Goal: Task Accomplishment & Management: Manage account settings

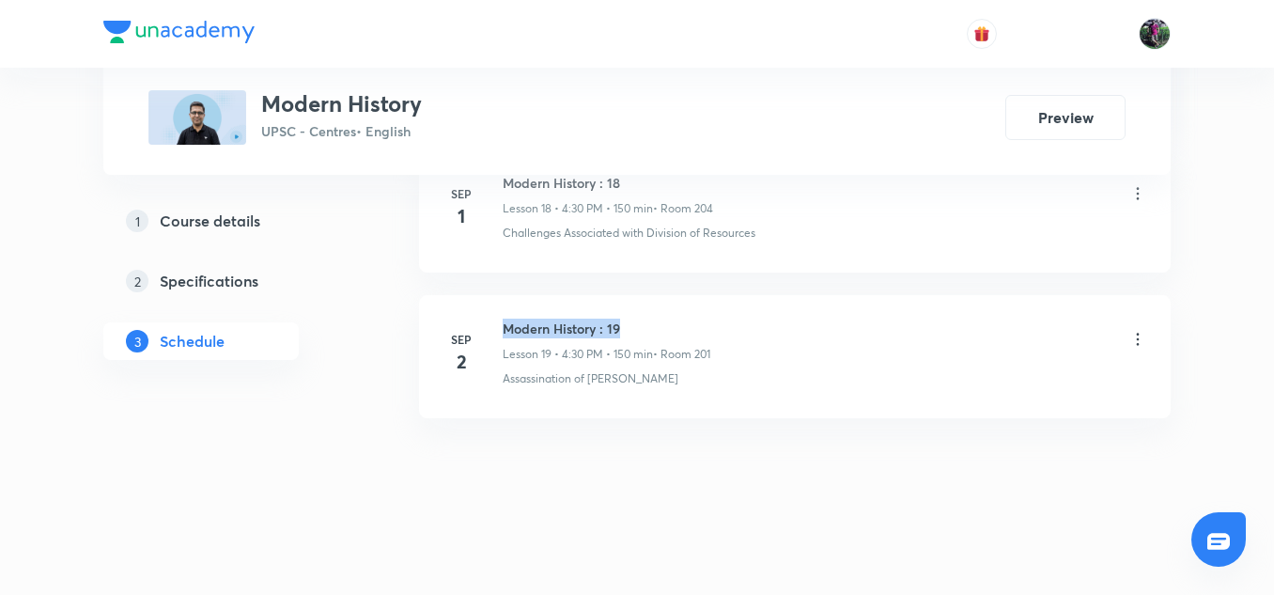
drag, startPoint x: 0, startPoint y: 0, endPoint x: 632, endPoint y: 329, distance: 712.9
click at [632, 329] on h6 "Modern History : 19" at bounding box center [607, 329] width 208 height 20
copy h6 "Modern History : 19"
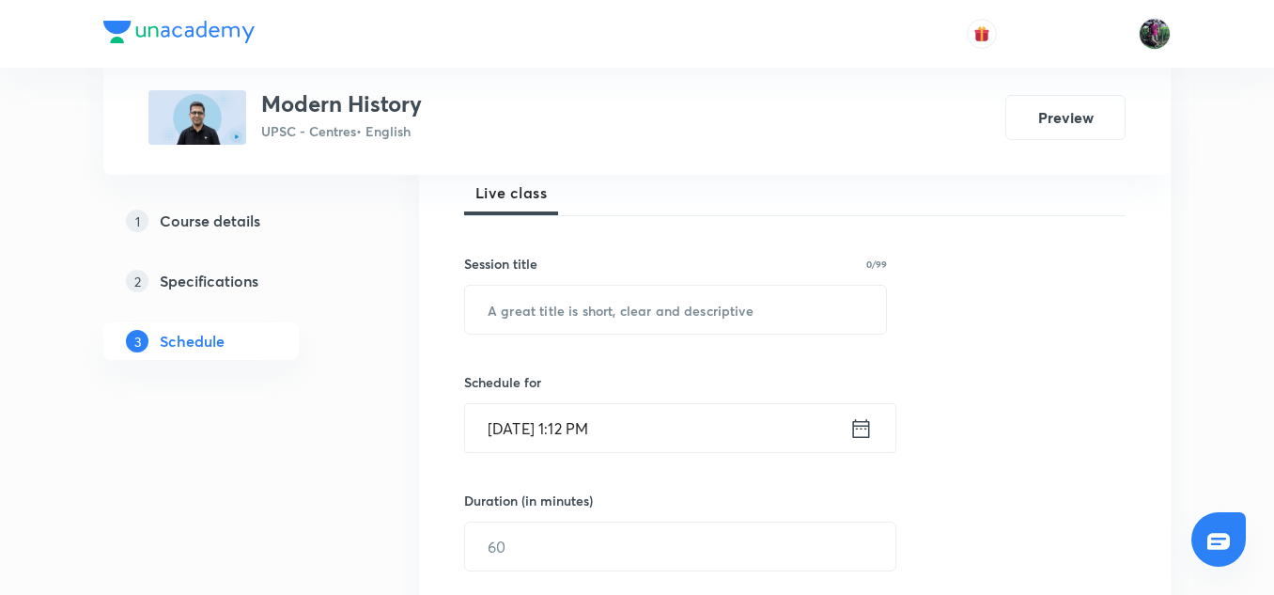
scroll to position [278, 0]
click at [562, 309] on input "text" at bounding box center [675, 311] width 421 height 48
paste input "Modern History : 19"
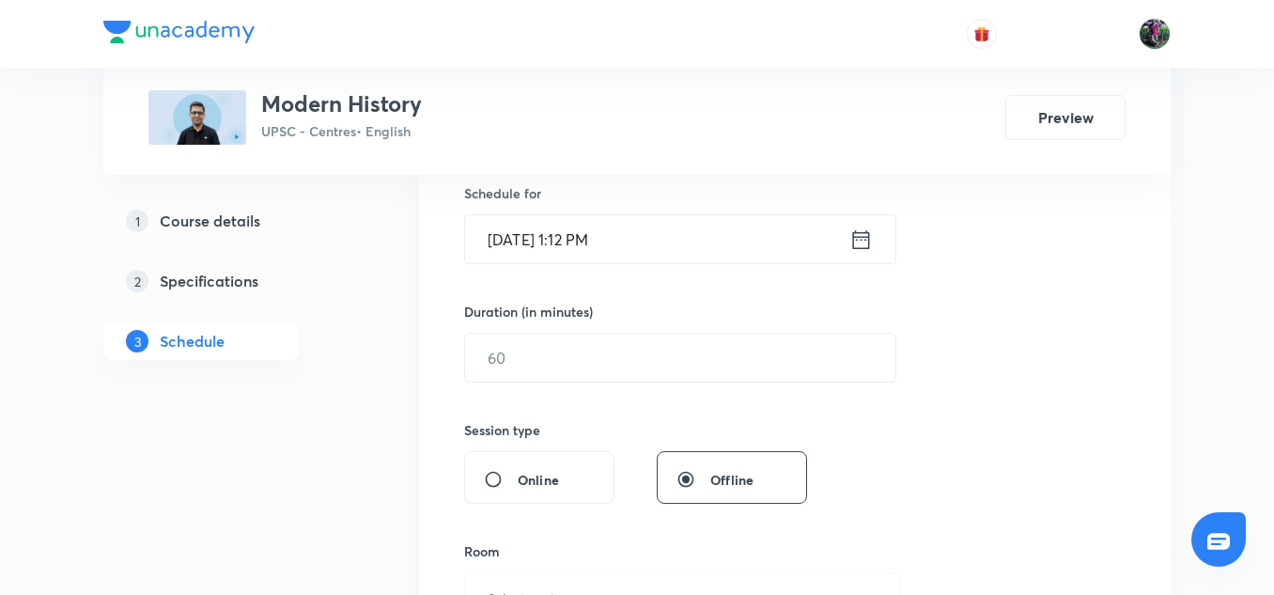
scroll to position [470, 0]
type input "Modern History : 20"
click at [547, 240] on input "Sep 3, 2025, 1:12 PM" at bounding box center [657, 237] width 384 height 48
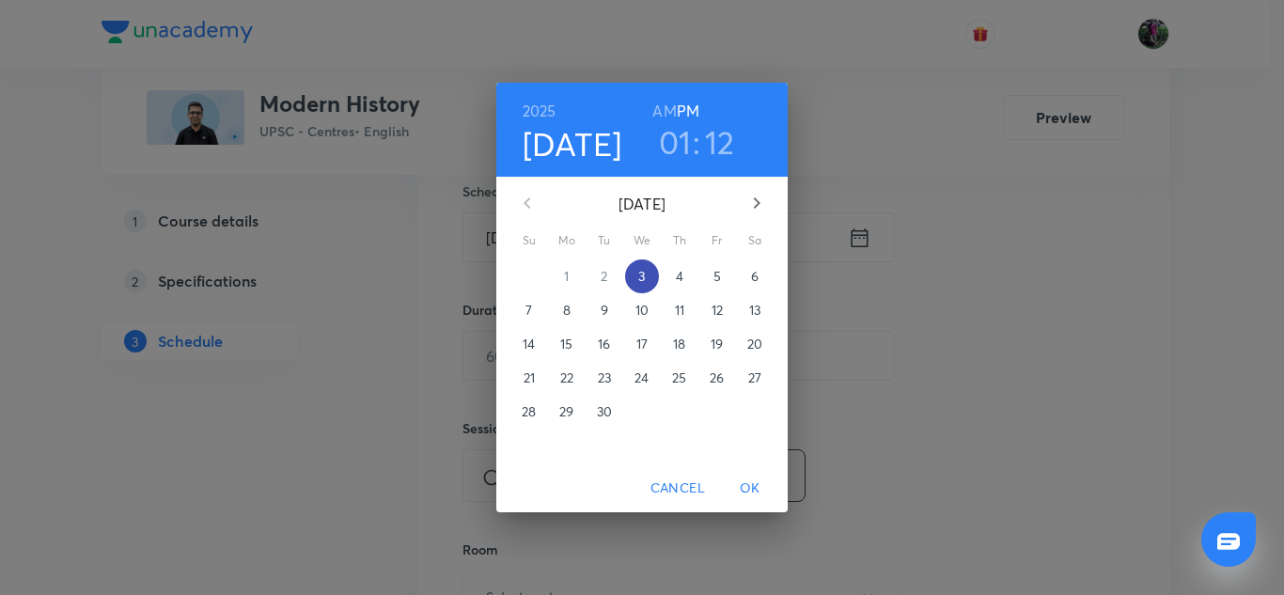
click at [643, 277] on p "3" at bounding box center [641, 276] width 7 height 19
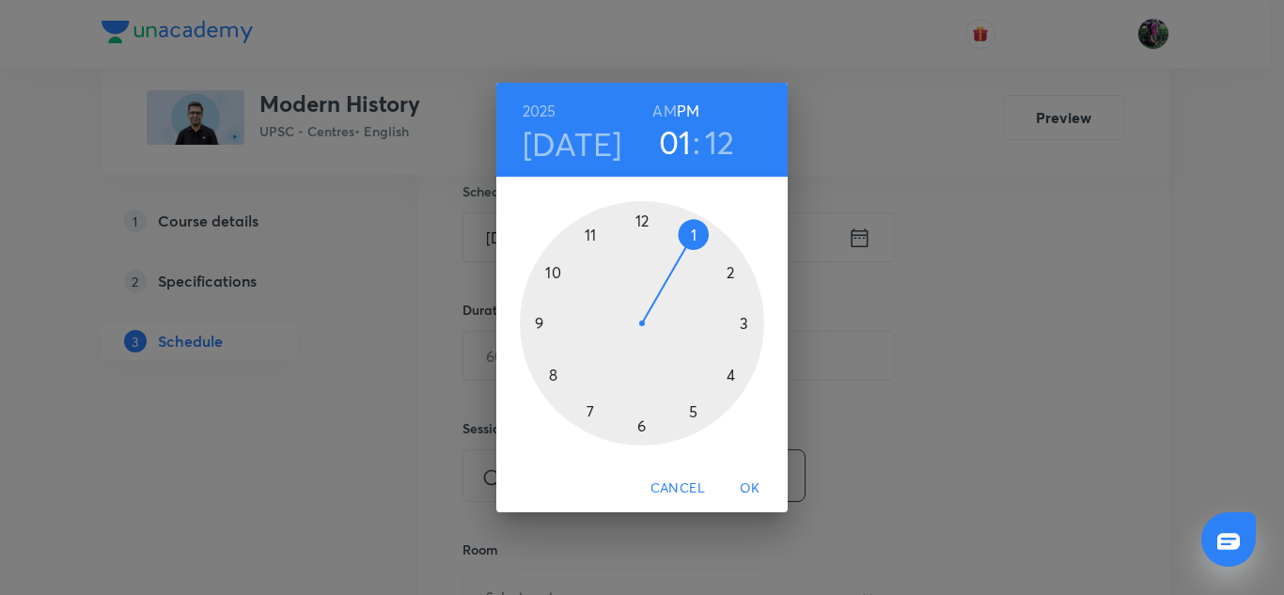
click at [730, 373] on div at bounding box center [642, 323] width 244 height 244
click at [641, 426] on div at bounding box center [642, 323] width 244 height 244
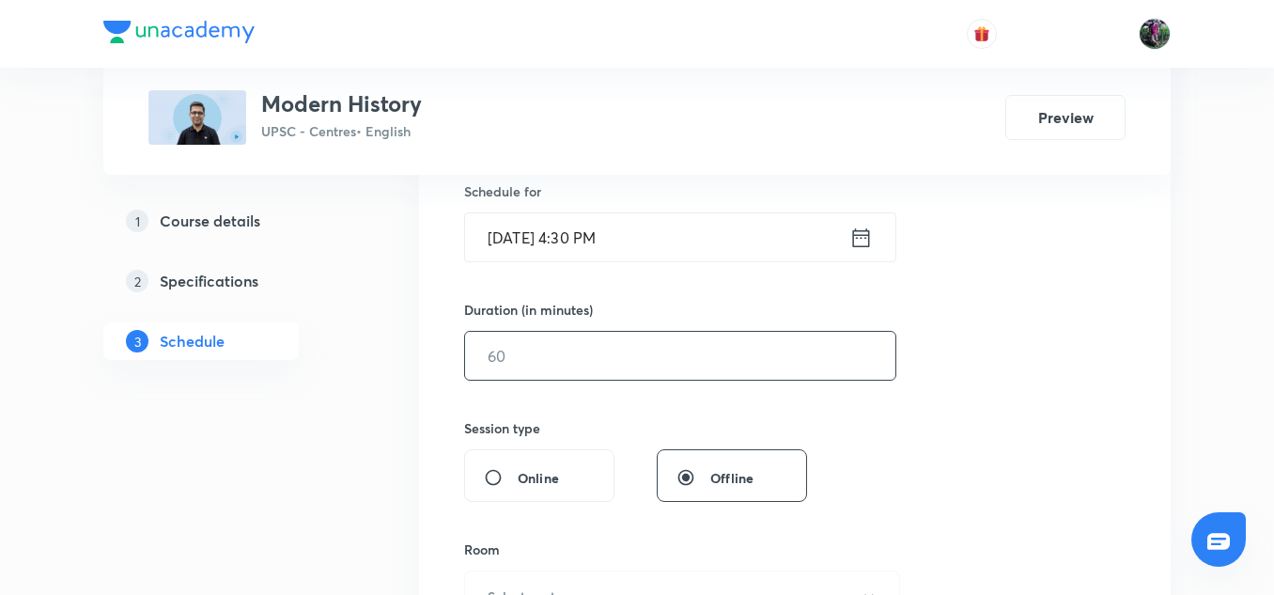
click at [517, 361] on input "text" at bounding box center [680, 356] width 430 height 48
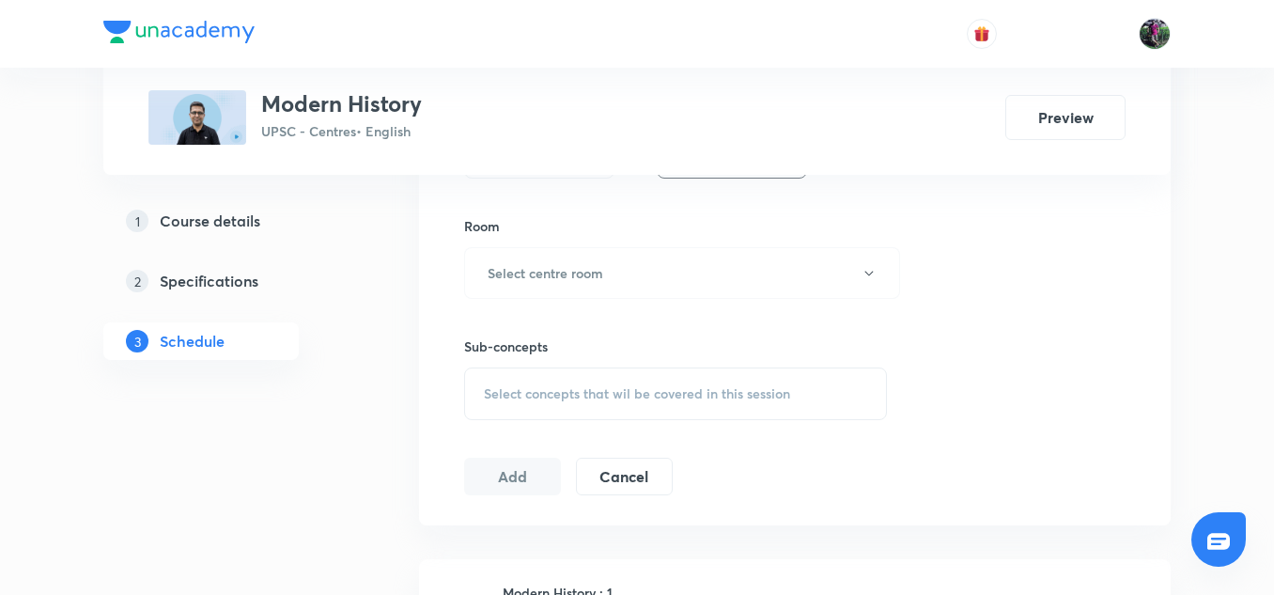
scroll to position [794, 0]
type input "150"
click at [559, 273] on h6 "Select centre room" at bounding box center [546, 272] width 116 height 20
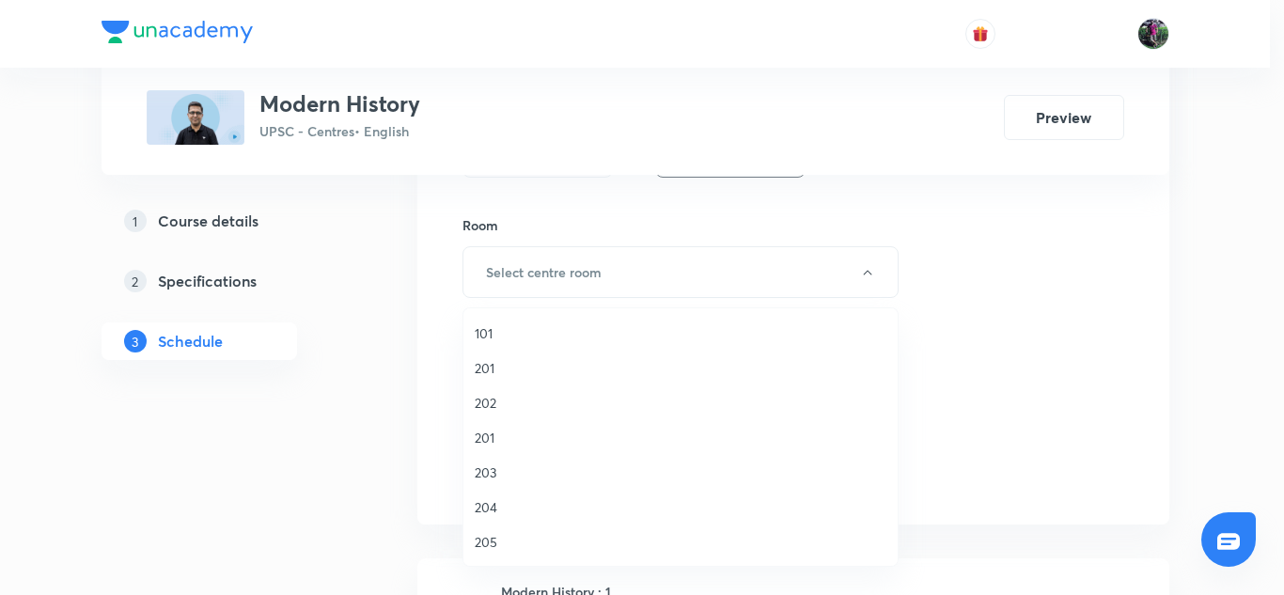
click at [488, 438] on span "201" at bounding box center [681, 438] width 412 height 20
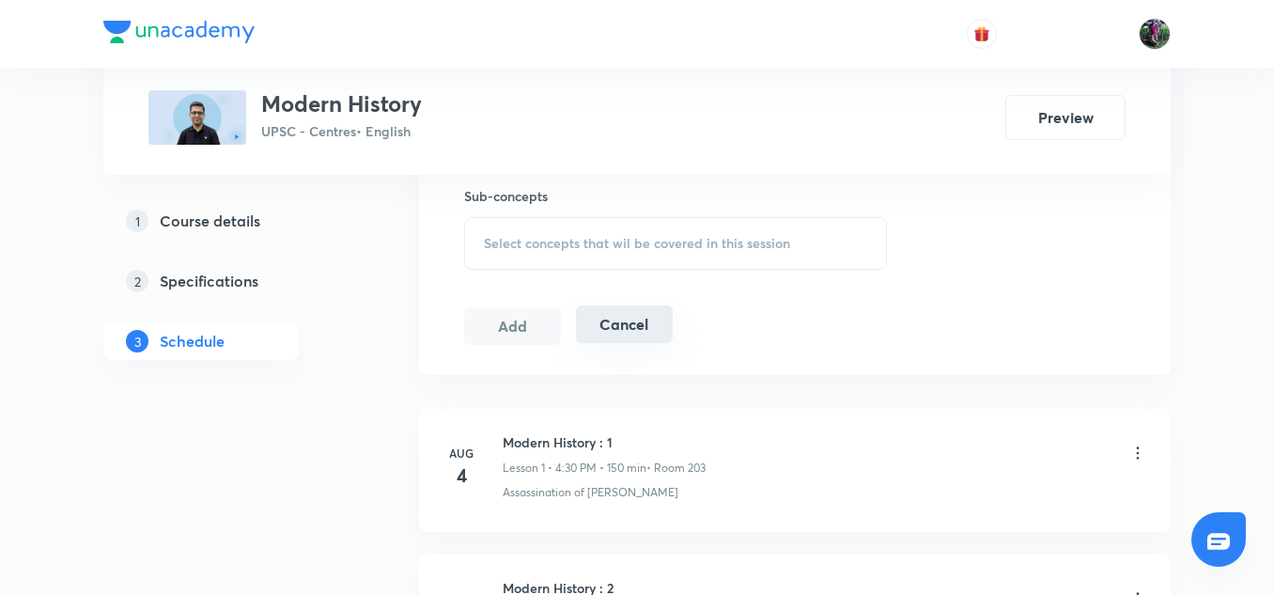
scroll to position [946, 0]
click at [626, 238] on span "Select concepts that wil be covered in this session" at bounding box center [637, 240] width 306 height 15
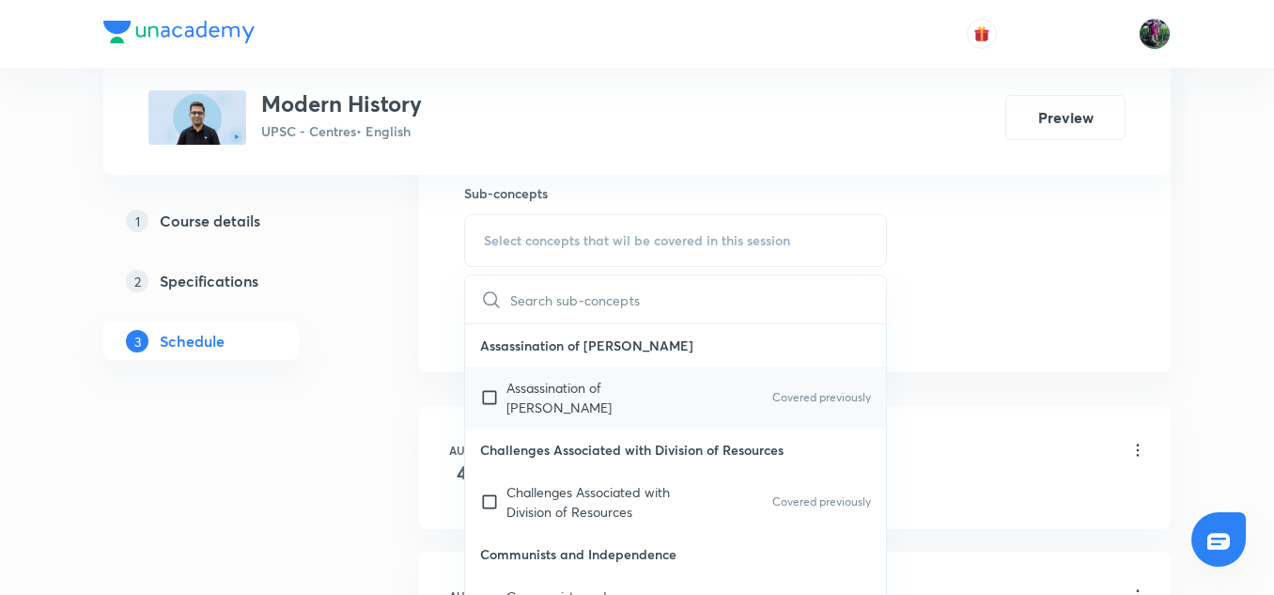
click at [574, 385] on p "Assassination of Gandhi" at bounding box center [602, 397] width 190 height 39
checkbox input "true"
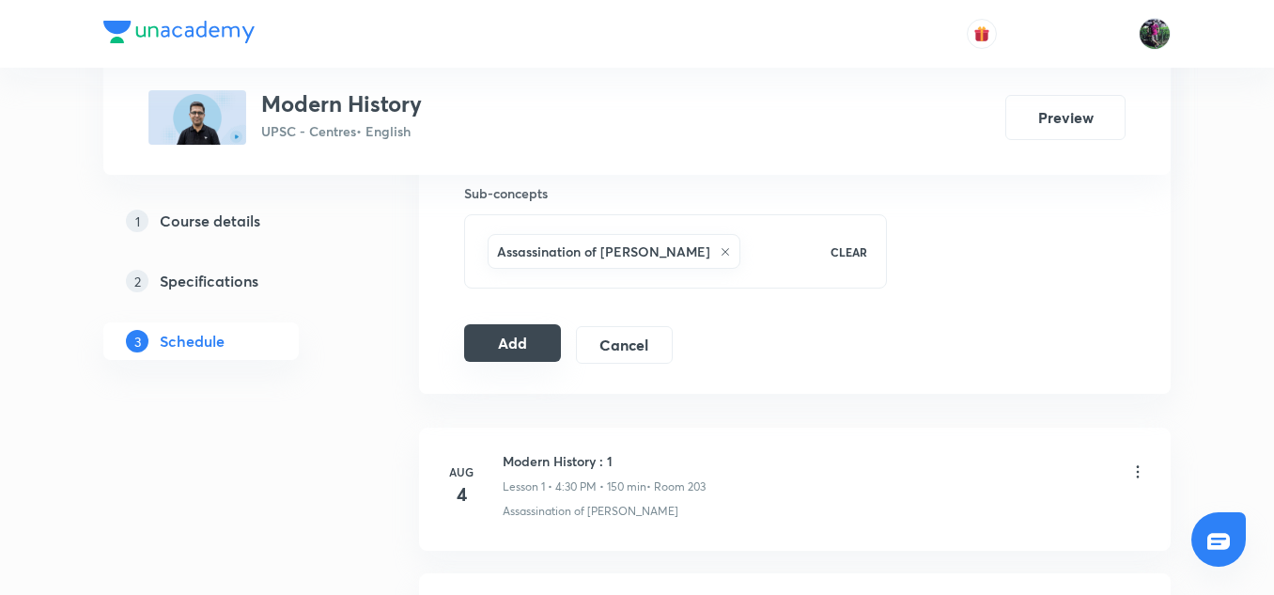
click at [523, 341] on button "Add" at bounding box center [512, 343] width 97 height 38
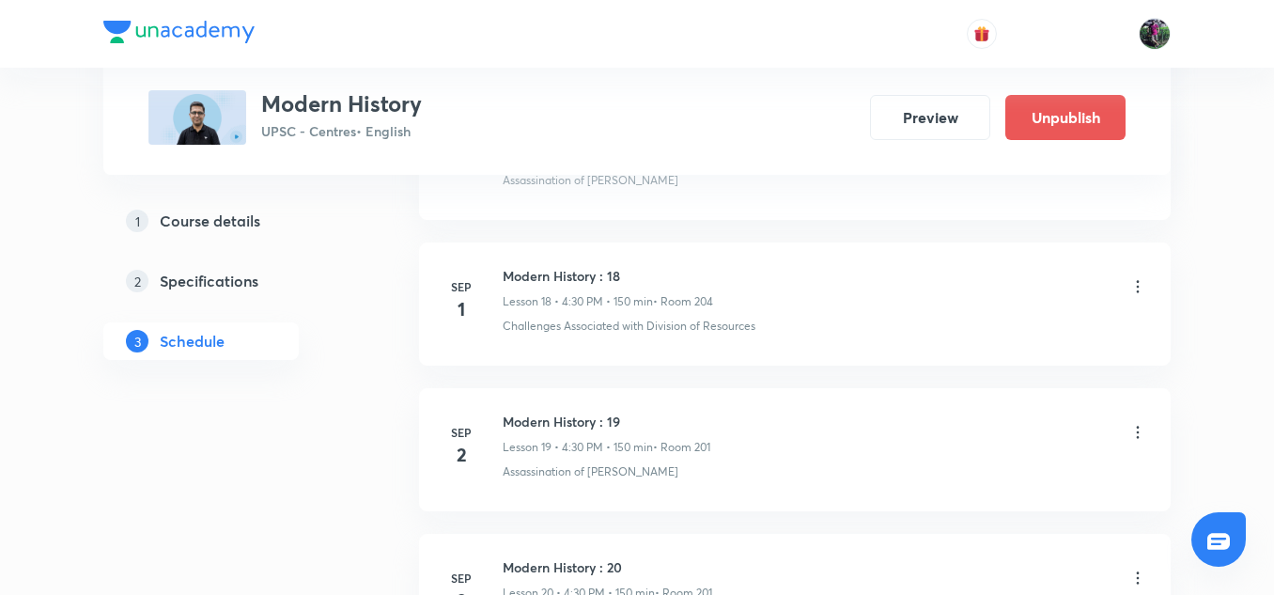
scroll to position [2961, 0]
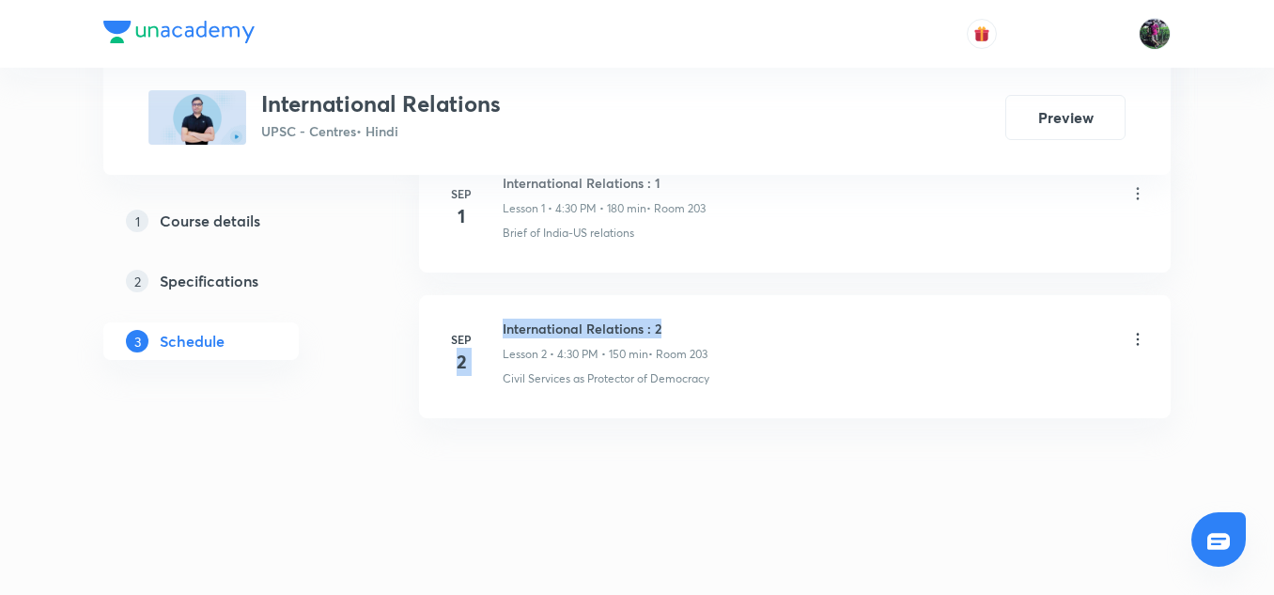
drag, startPoint x: 501, startPoint y: 330, endPoint x: 686, endPoint y: 332, distance: 185.1
click at [686, 332] on div "Sep 2 International Relations : 2 Lesson 2 • 4:30 PM • 150 min • Room 203 Civil…" at bounding box center [795, 353] width 705 height 69
click at [686, 332] on h6 "International Relations : 2" at bounding box center [605, 329] width 205 height 20
drag, startPoint x: 501, startPoint y: 327, endPoint x: 689, endPoint y: 326, distance: 187.9
click at [689, 326] on div "Sep 2 International Relations : 2 Lesson 2 • 4:30 PM • 150 min • Room 203 Civil…" at bounding box center [795, 353] width 705 height 69
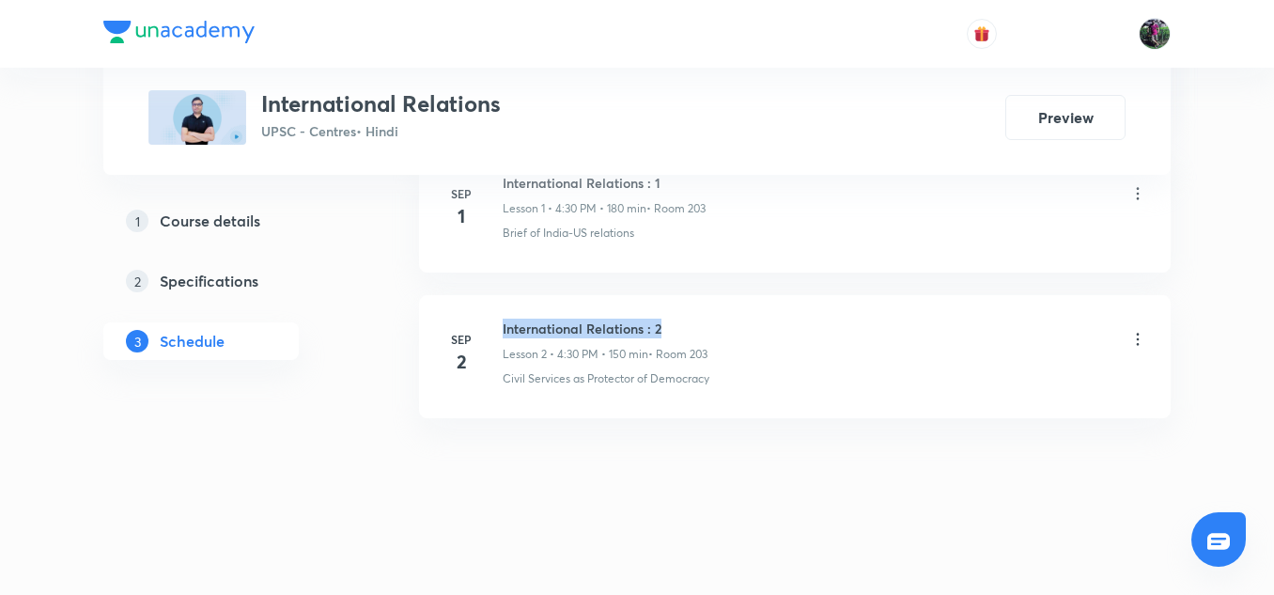
copy h6 "International Relations : 2"
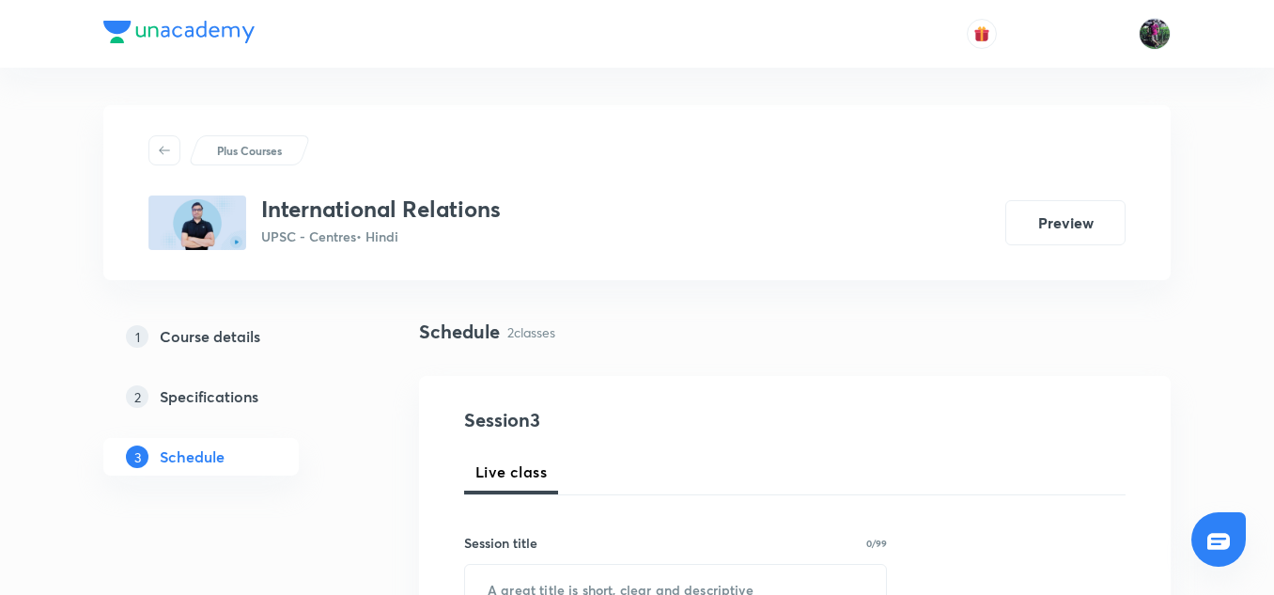
scroll to position [166, 0]
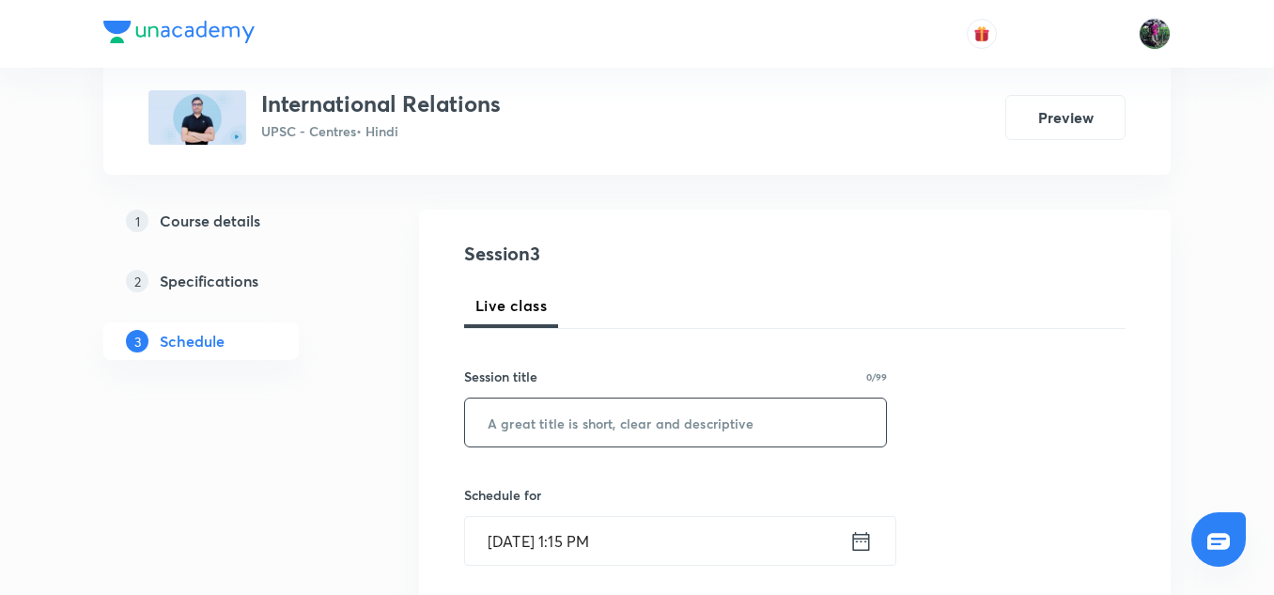
click at [553, 419] on input "text" at bounding box center [675, 422] width 421 height 48
paste input "International Relations : 2"
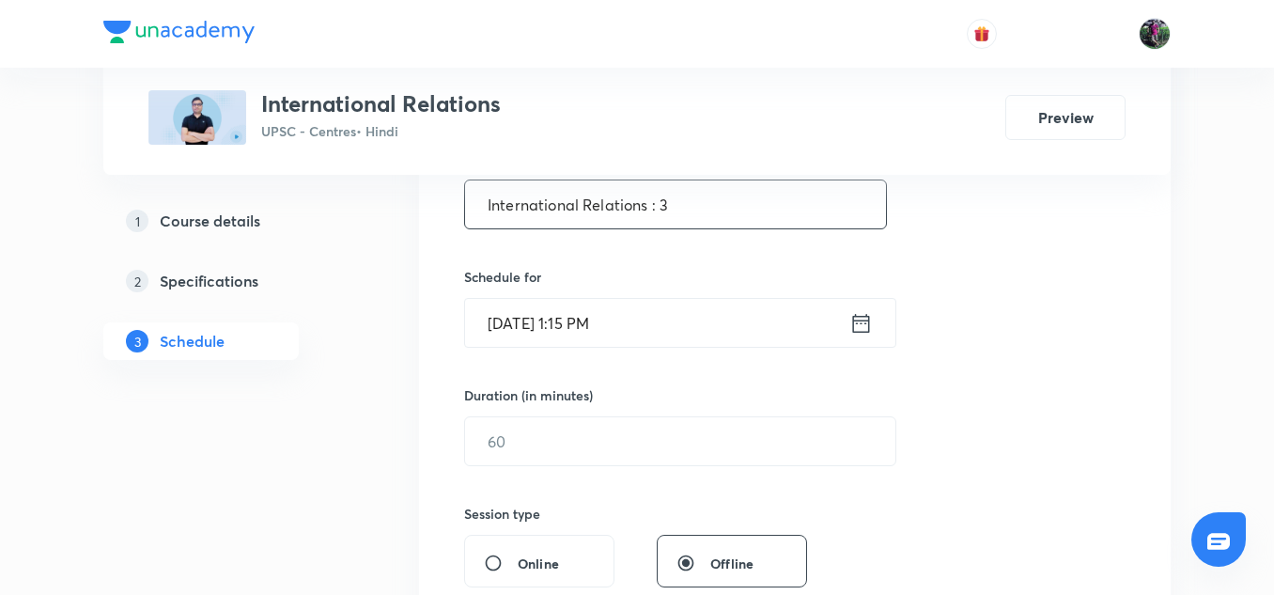
scroll to position [383, 0]
type input "International Relations : 3"
click at [569, 325] on input "Sep 3, 2025, 1:15 PM" at bounding box center [657, 324] width 384 height 48
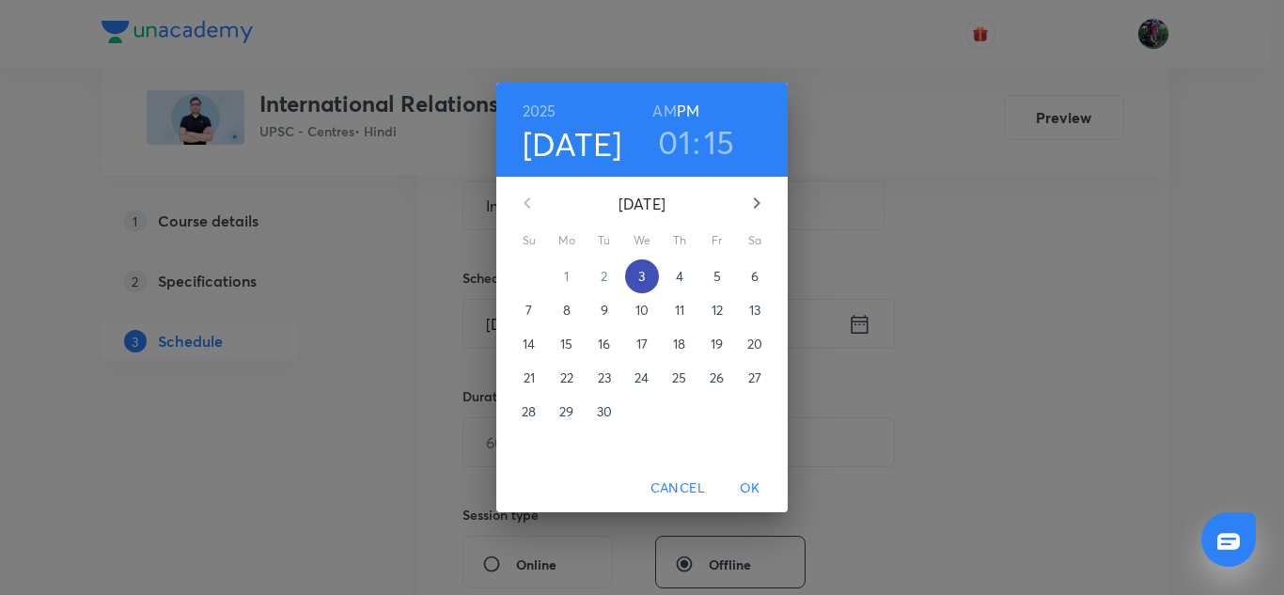
click at [642, 276] on p "3" at bounding box center [641, 276] width 7 height 19
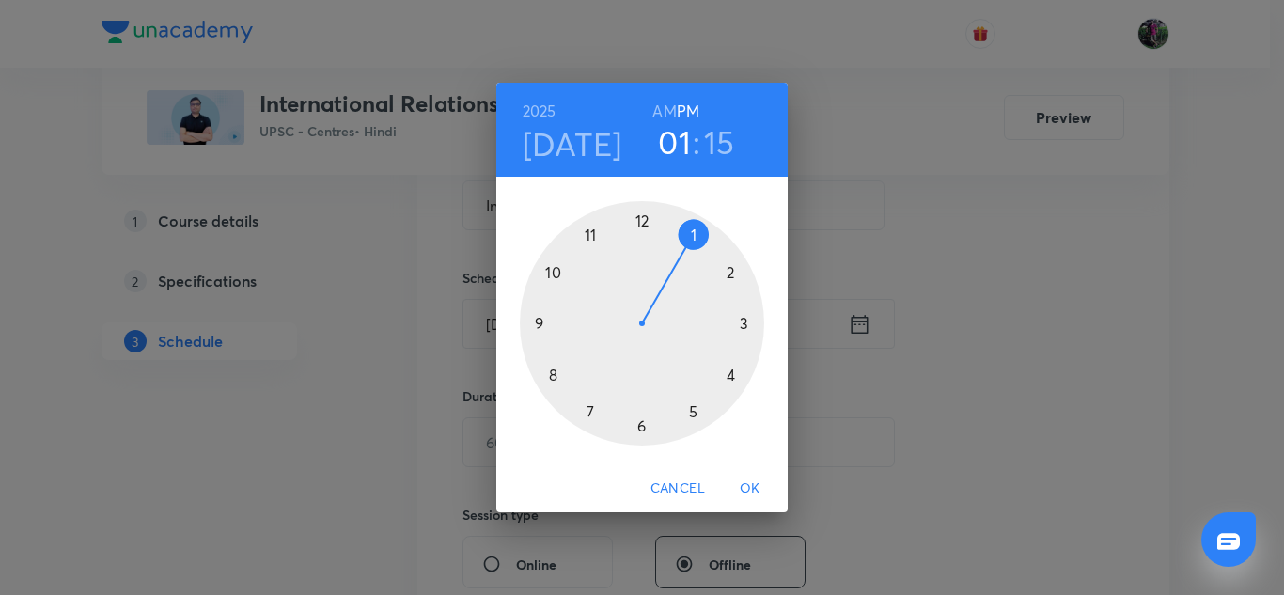
click at [729, 375] on div at bounding box center [642, 323] width 244 height 244
click at [643, 425] on div at bounding box center [642, 323] width 244 height 244
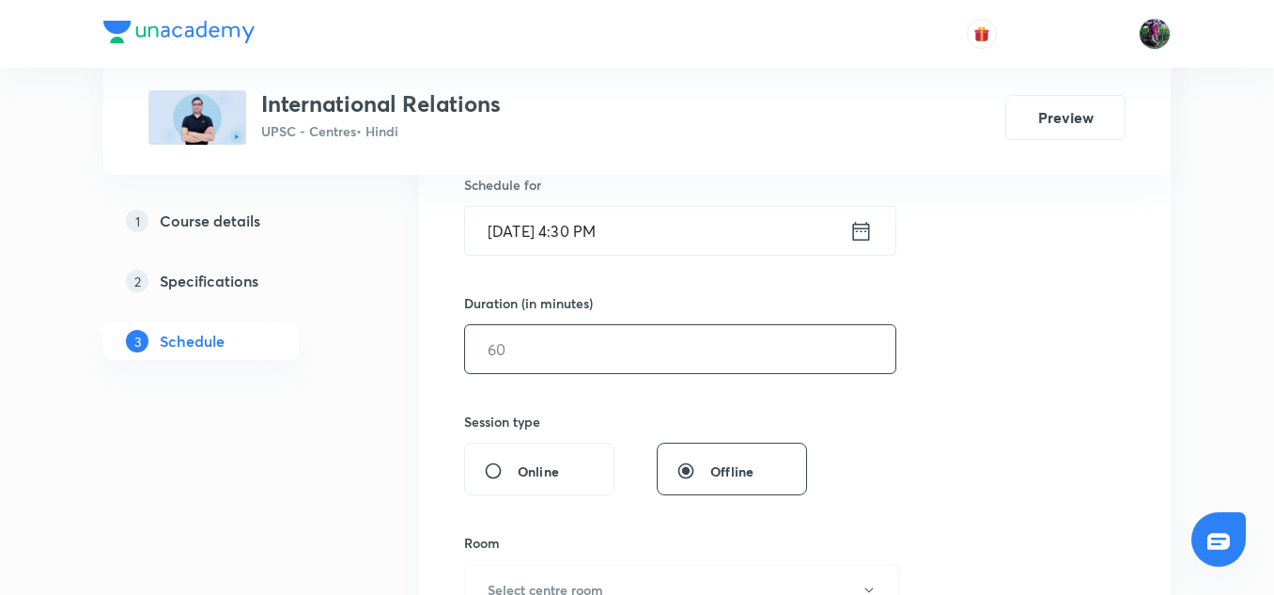
scroll to position [477, 0]
click at [518, 345] on input "text" at bounding box center [680, 348] width 430 height 48
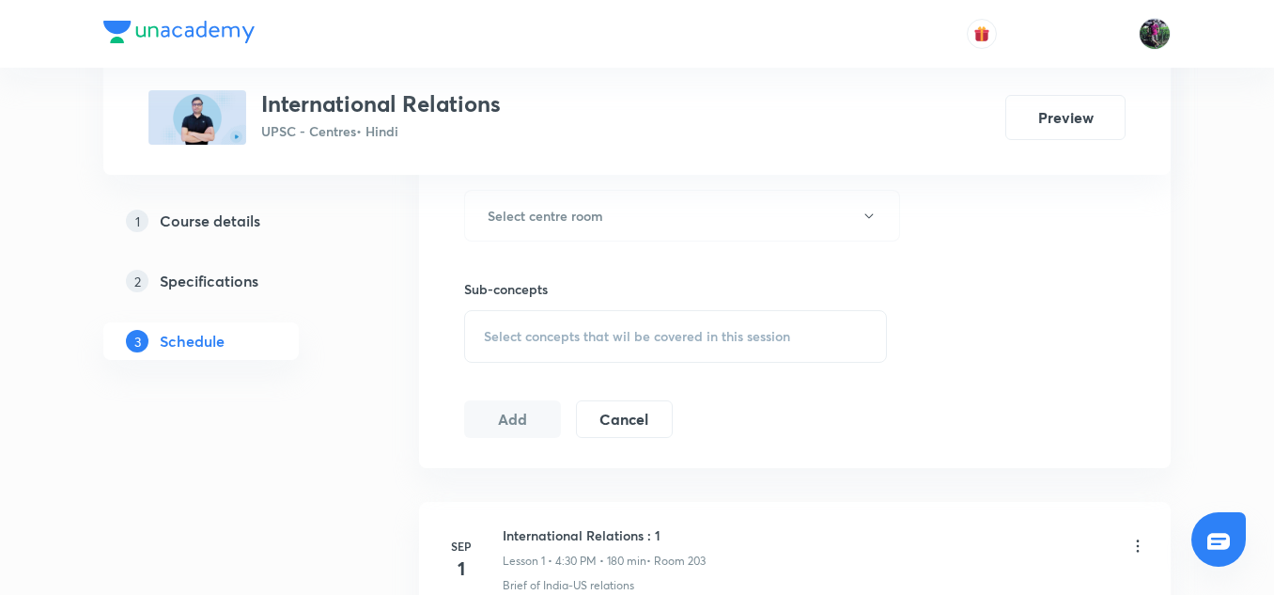
scroll to position [879, 0]
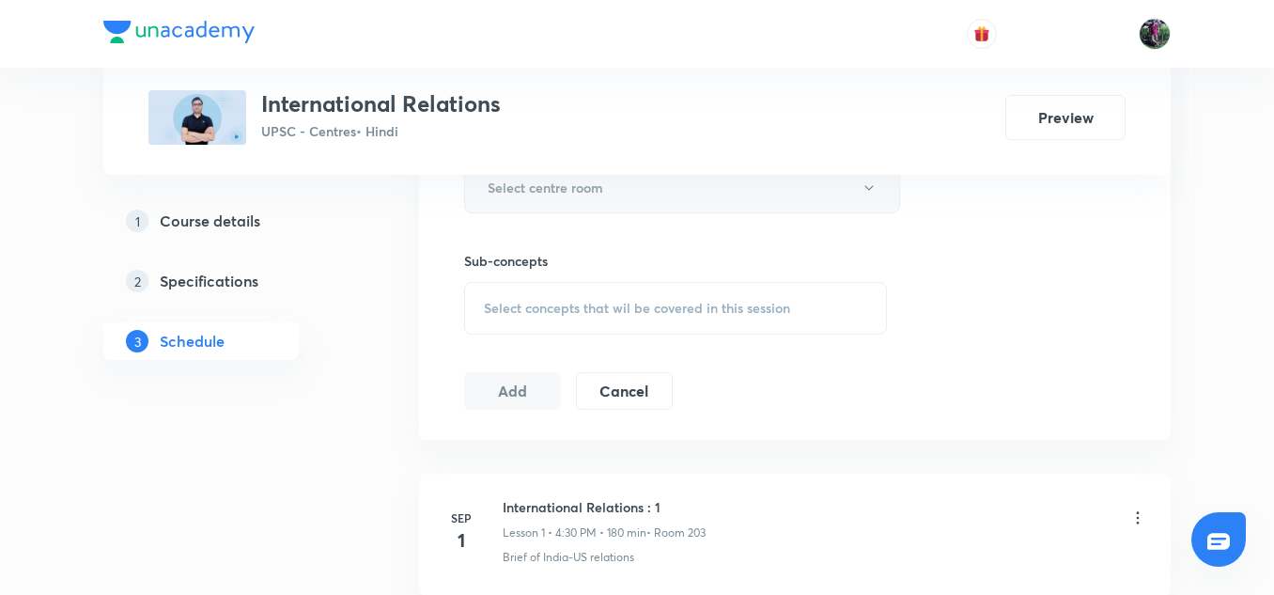
type input "150"
click at [562, 196] on h6 "Select centre room" at bounding box center [546, 188] width 116 height 20
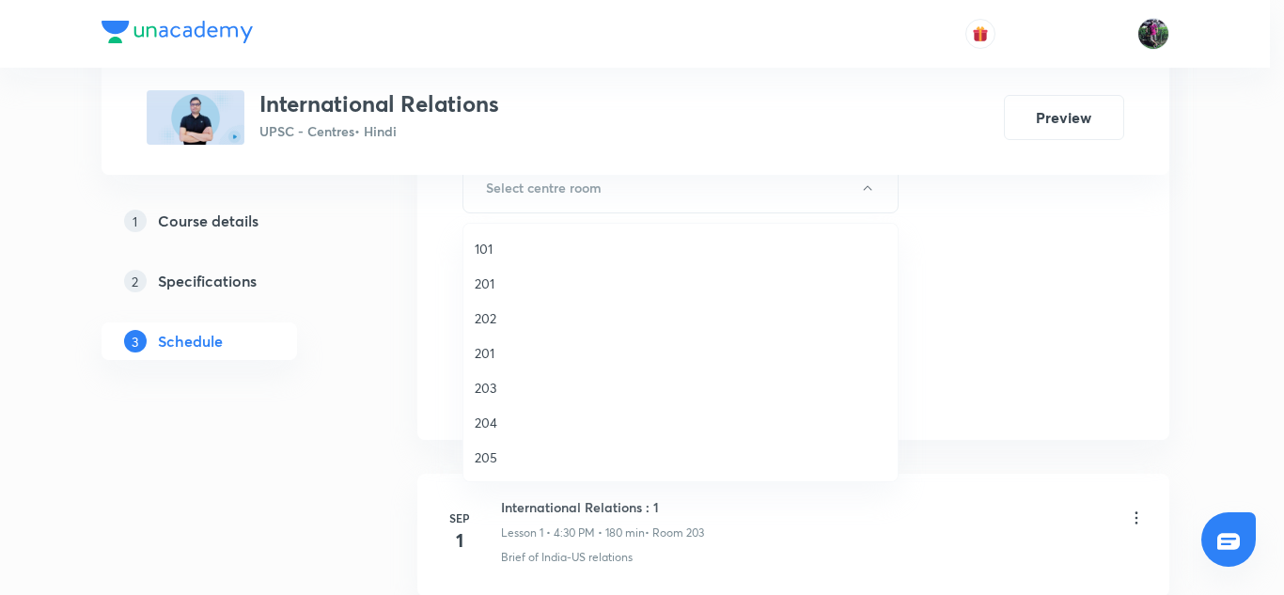
click at [486, 383] on span "203" at bounding box center [681, 388] width 412 height 20
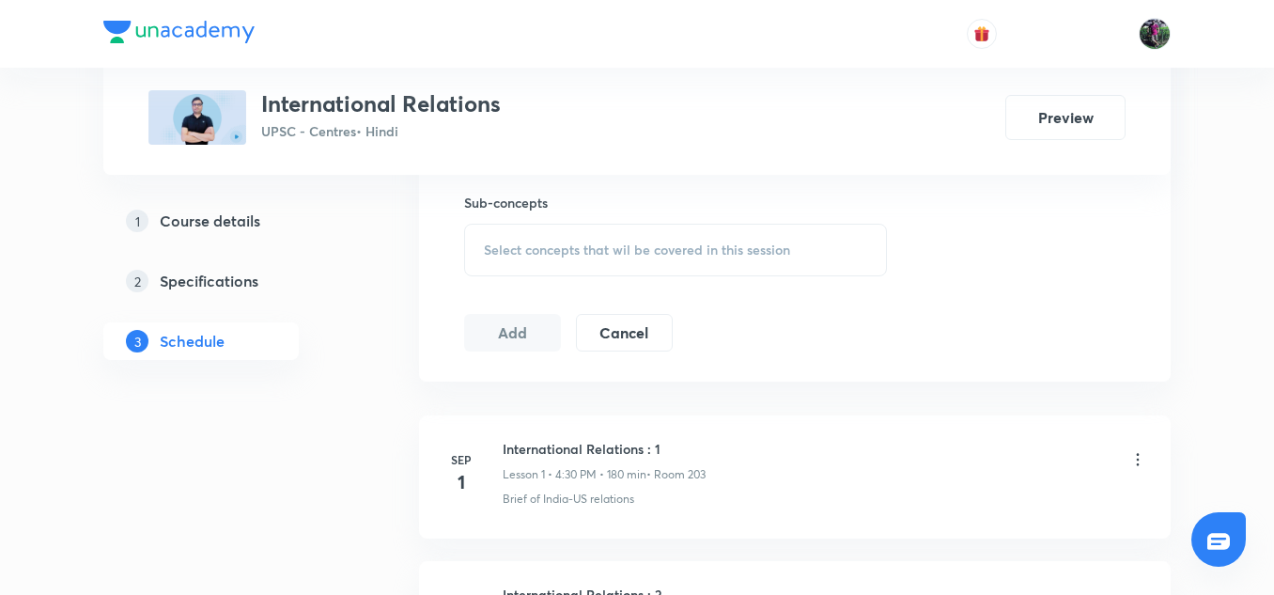
scroll to position [941, 0]
click at [663, 249] on span "Select concepts that wil be covered in this session" at bounding box center [637, 246] width 306 height 15
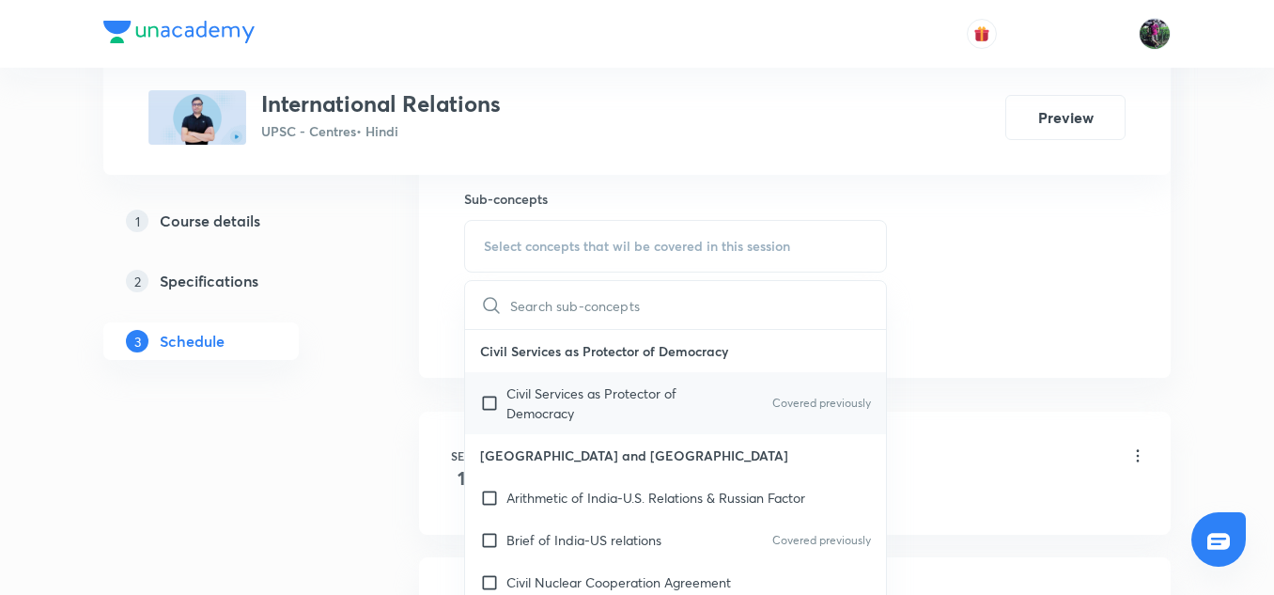
click at [577, 406] on p "Civil Services as Protector of Democracy" at bounding box center [602, 402] width 190 height 39
checkbox input "true"
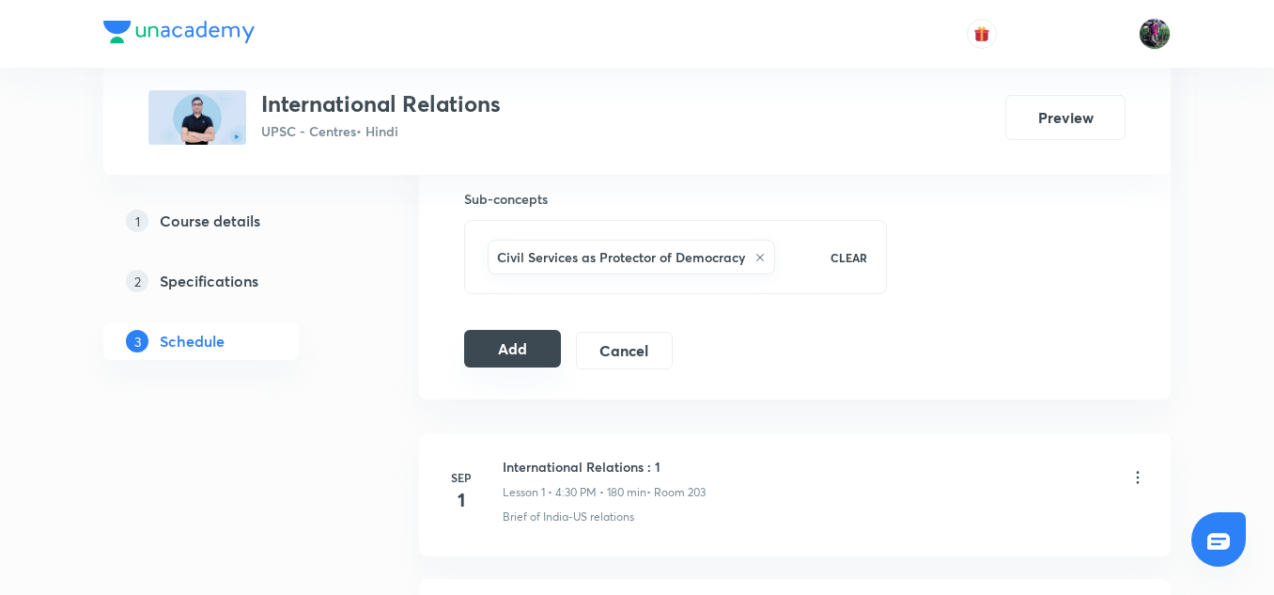
click at [514, 351] on button "Add" at bounding box center [512, 349] width 97 height 38
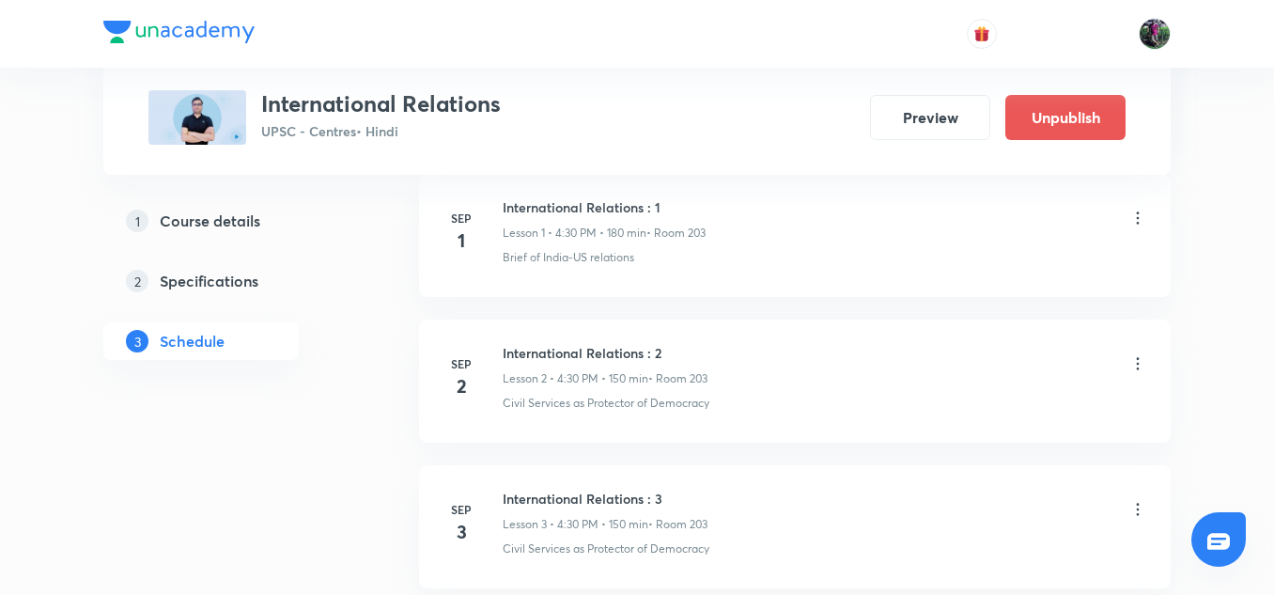
scroll to position [1349, 0]
